Goal: Task Accomplishment & Management: Manage account settings

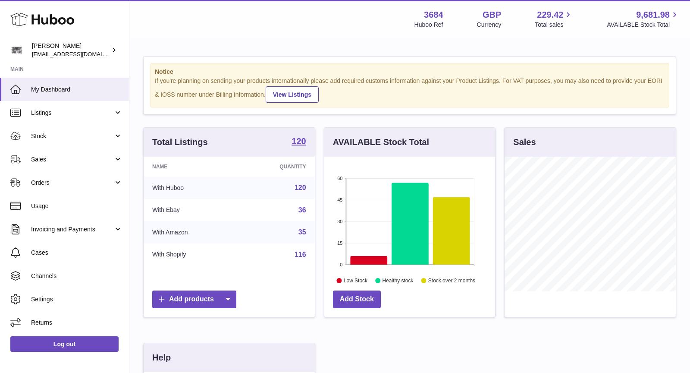
scroll to position [134, 171]
click at [75, 157] on span "Sales" at bounding box center [72, 159] width 82 height 8
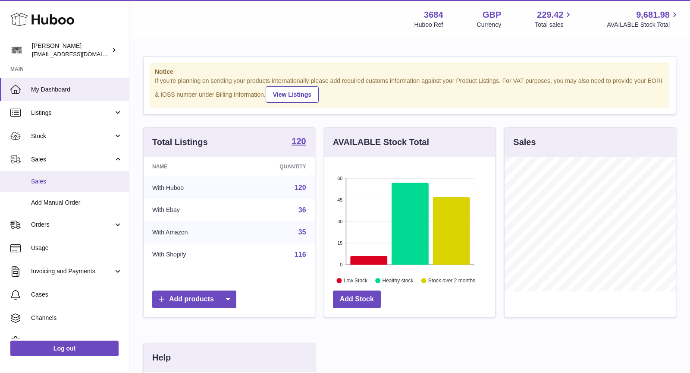
click at [68, 179] on span "Sales" at bounding box center [76, 181] width 91 height 8
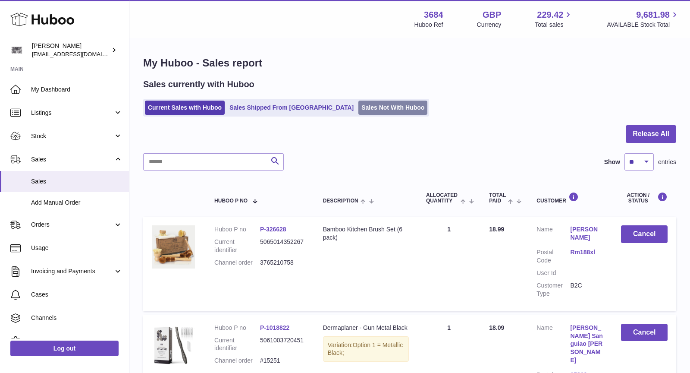
click at [372, 110] on link "Sales Not With Huboo" at bounding box center [392, 108] width 69 height 14
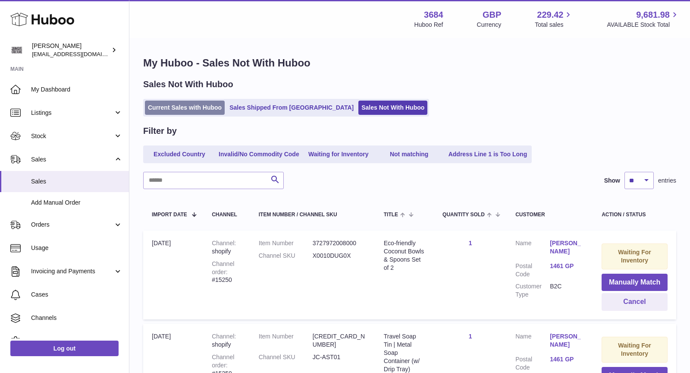
click at [167, 101] on link "Current Sales with Huboo" at bounding box center [185, 108] width 80 height 14
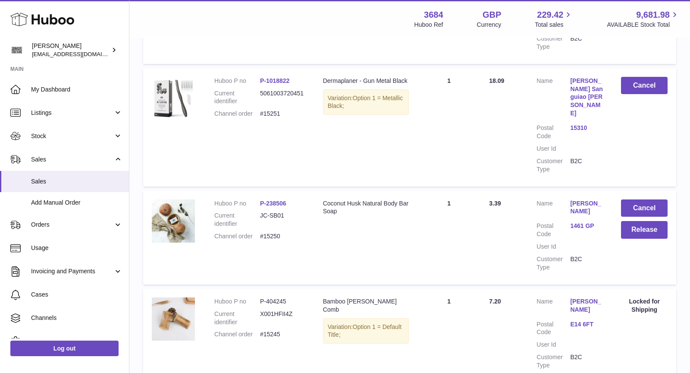
scroll to position [290, 0]
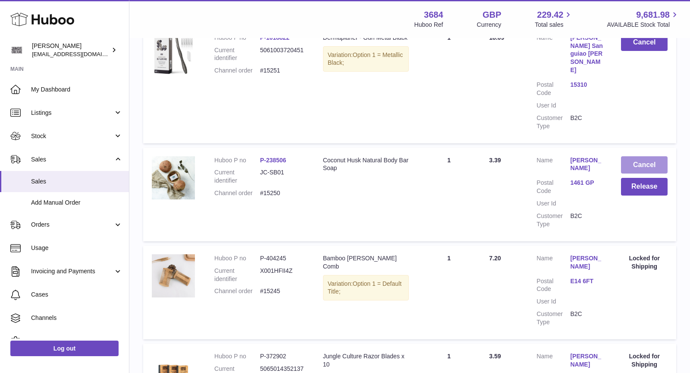
click at [637, 156] on button "Cancel" at bounding box center [644, 165] width 47 height 18
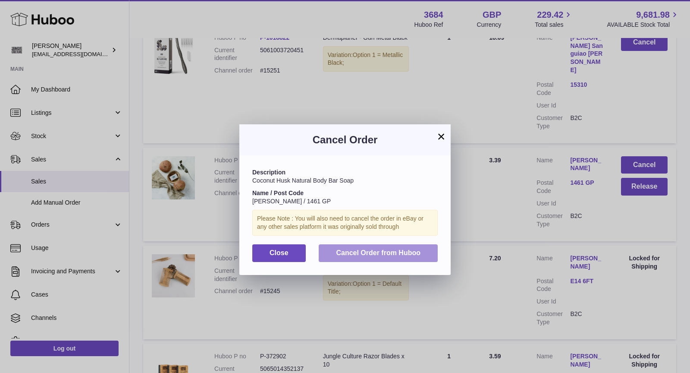
click at [417, 248] on button "Cancel Order from Huboo" at bounding box center [378, 253] width 119 height 18
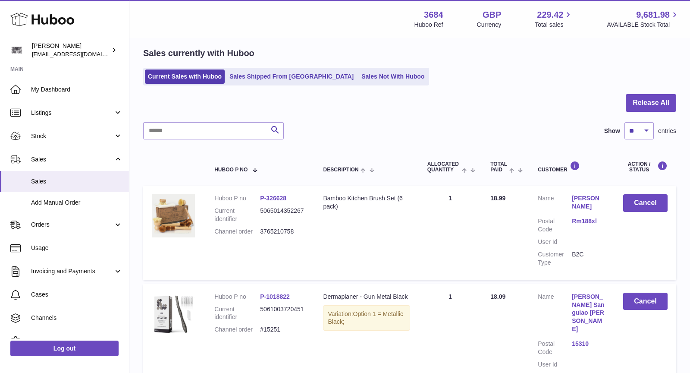
scroll to position [0, 0]
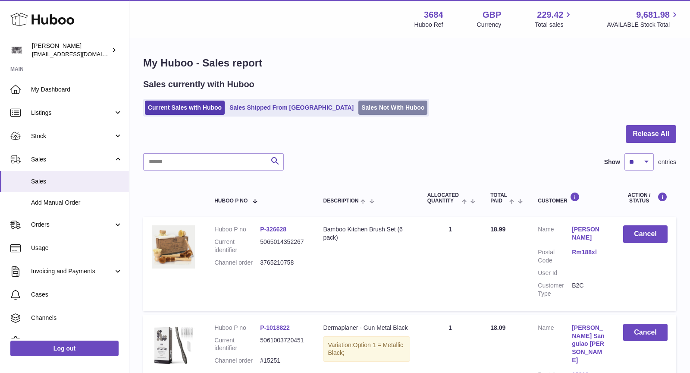
click at [358, 103] on link "Sales Not With Huboo" at bounding box center [392, 108] width 69 height 14
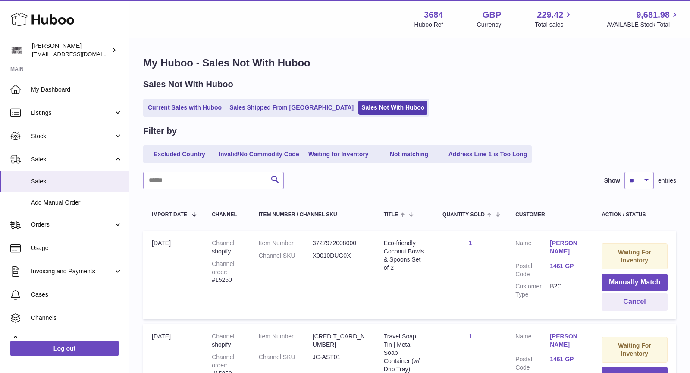
scroll to position [111, 0]
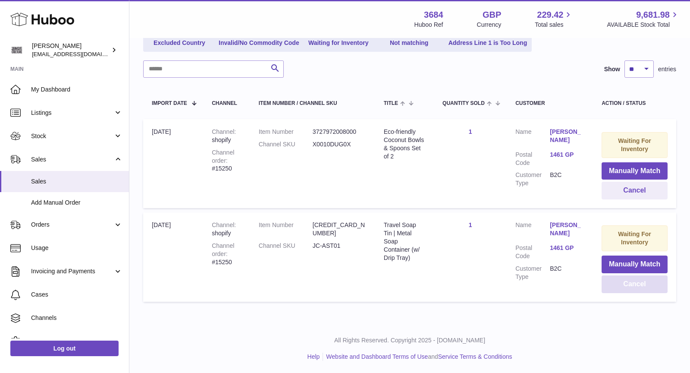
click at [635, 279] on button "Cancel" at bounding box center [635, 284] width 66 height 18
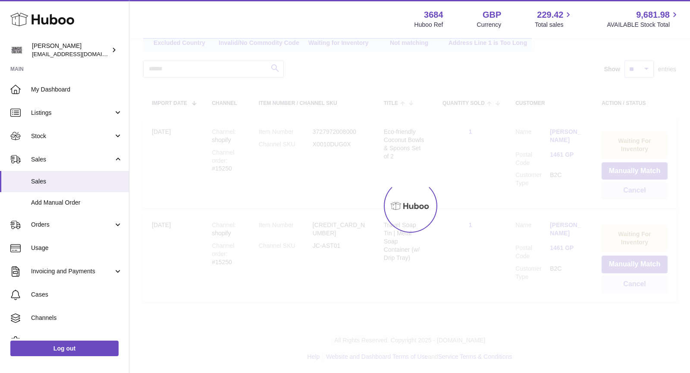
scroll to position [18, 0]
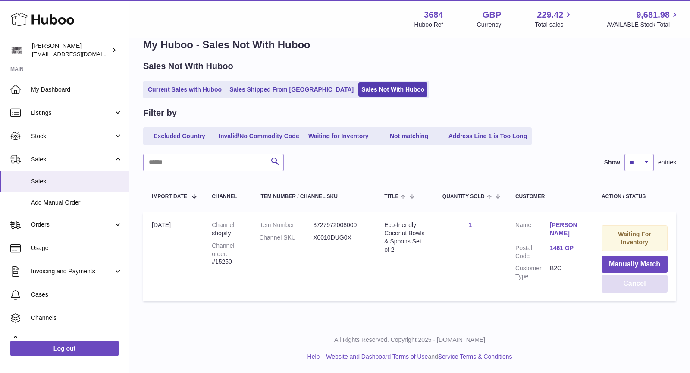
click at [635, 280] on button "Cancel" at bounding box center [635, 284] width 66 height 18
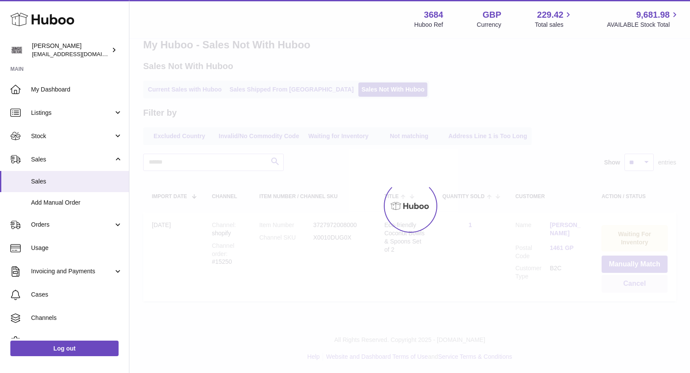
scroll to position [0, 0]
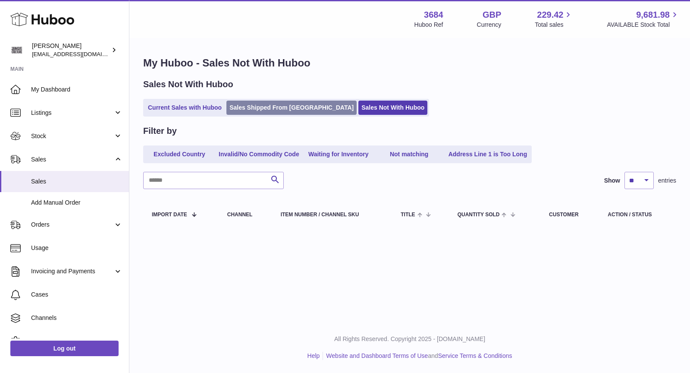
click at [266, 110] on link "Sales Shipped From Huboo" at bounding box center [291, 108] width 130 height 14
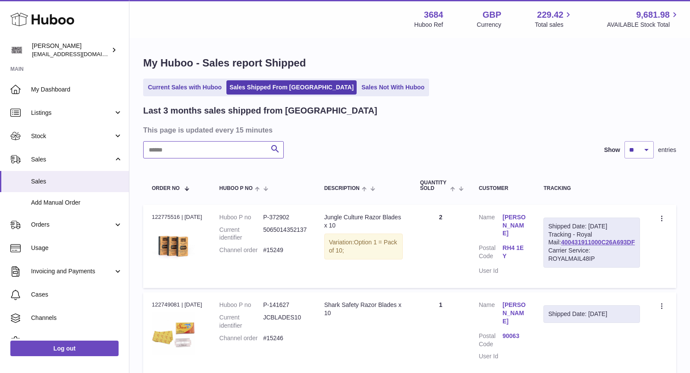
click at [227, 151] on input "text" at bounding box center [213, 149] width 141 height 17
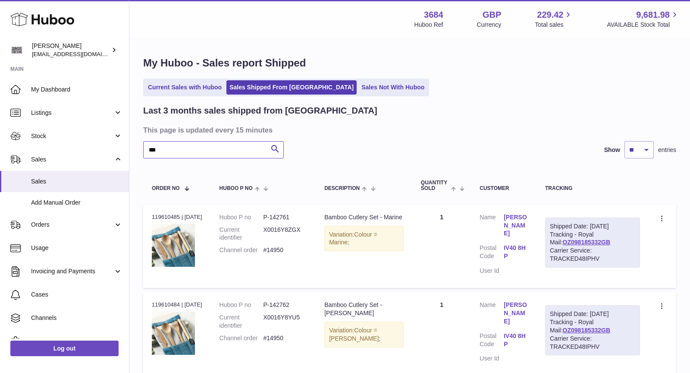
type input "***"
click at [360, 82] on link "Sales Not With Huboo" at bounding box center [392, 87] width 69 height 14
